Goal: Task Accomplishment & Management: Manage account settings

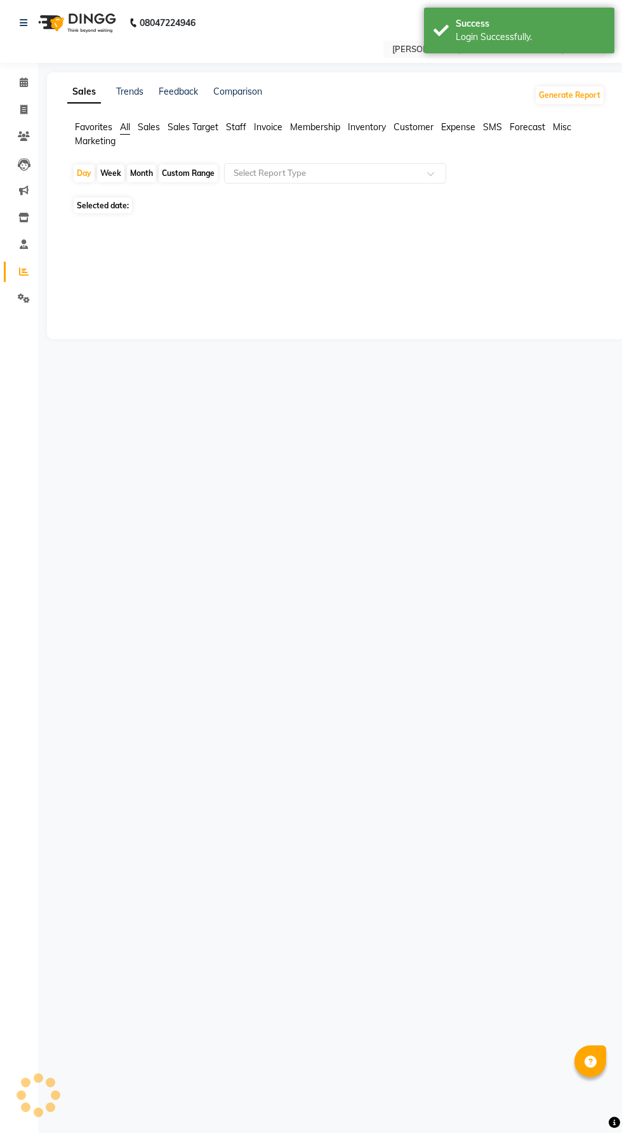
select select "en"
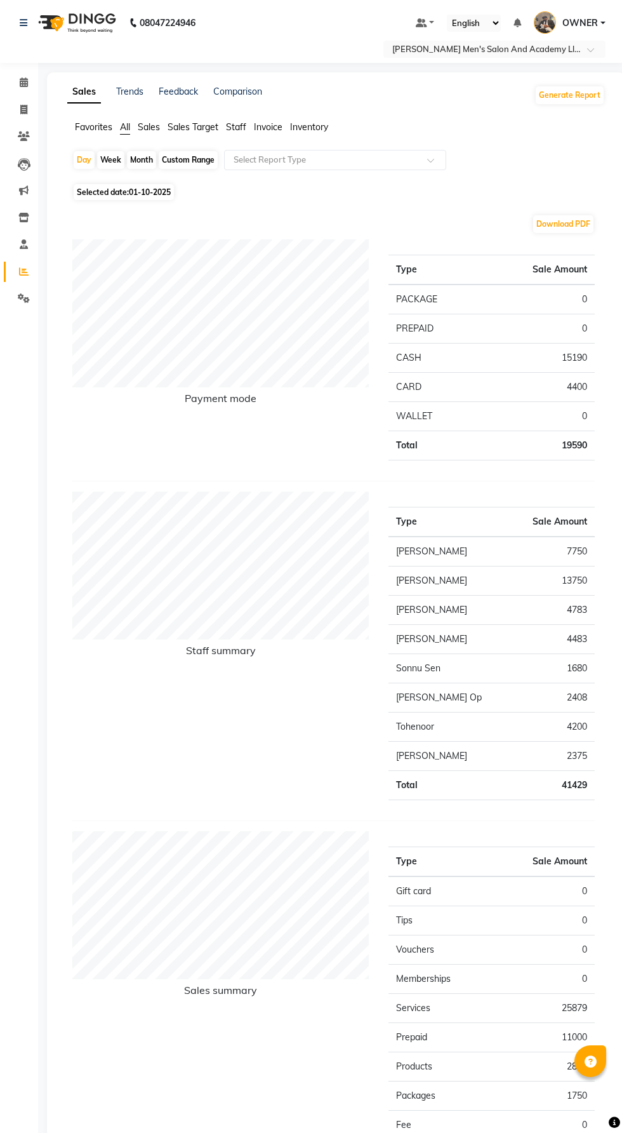
click at [582, 23] on span "OWNER" at bounding box center [581, 23] width 36 height 13
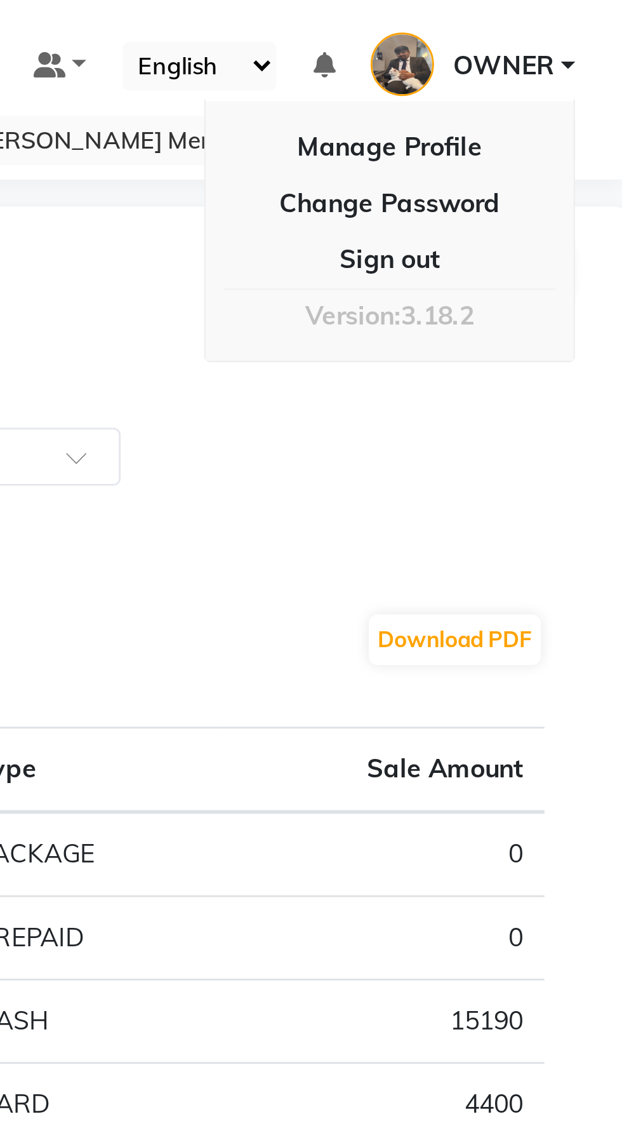
click at [603, 23] on link "OWNER" at bounding box center [570, 23] width 72 height 21
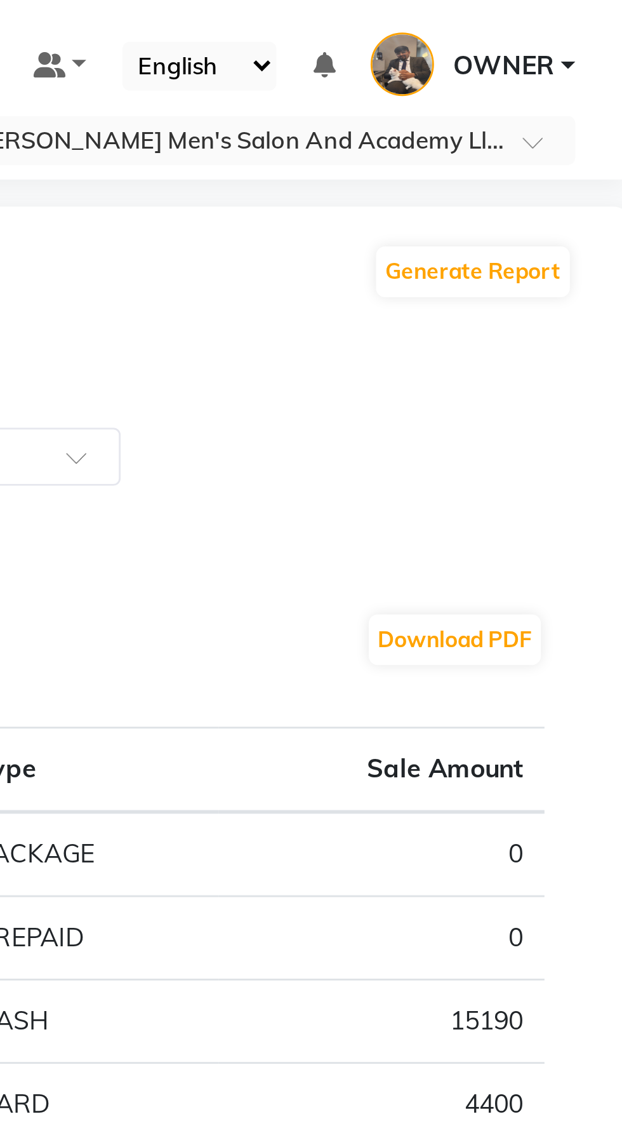
click at [549, 30] on img at bounding box center [545, 22] width 22 height 22
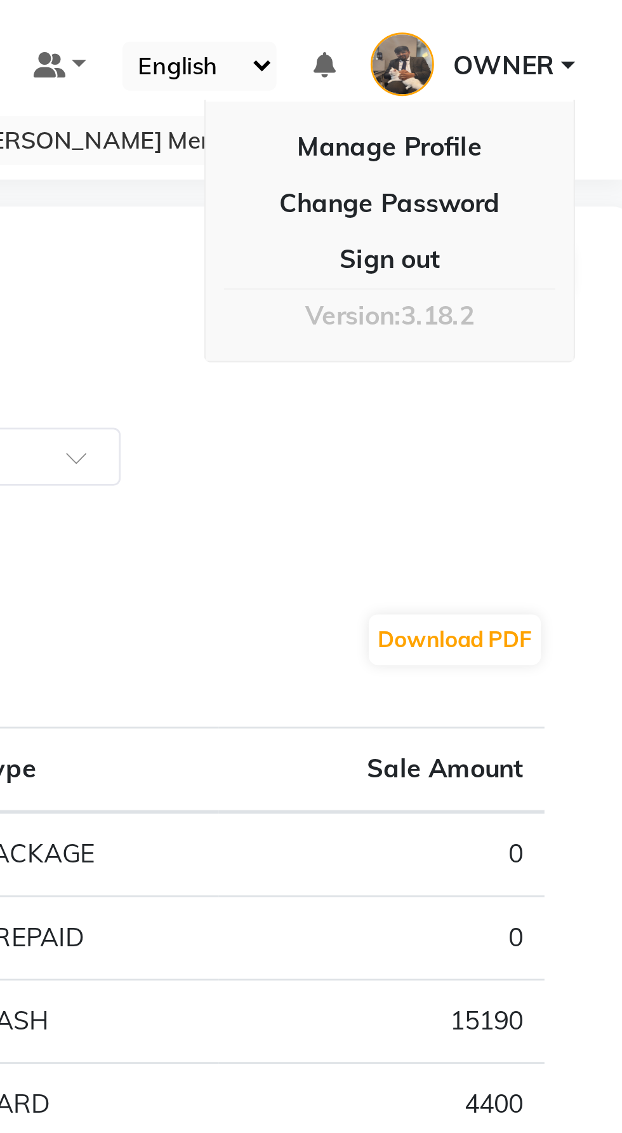
click at [588, 23] on span "OWNER" at bounding box center [581, 23] width 36 height 13
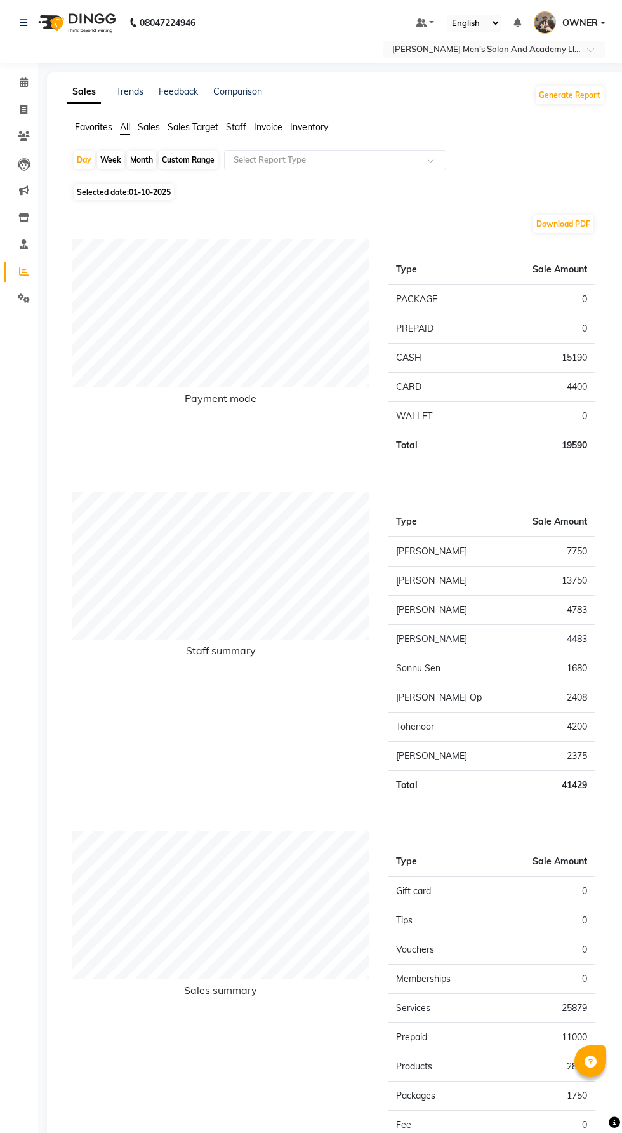
click at [580, 18] on span "OWNER" at bounding box center [581, 23] width 36 height 13
click at [527, 94] on link "Sign out" at bounding box center [541, 91] width 116 height 20
